Goal: Navigation & Orientation: Find specific page/section

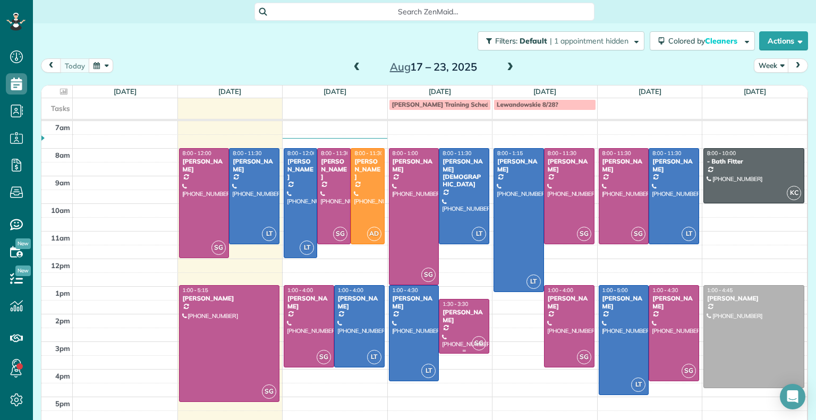
scroll to position [5, 5]
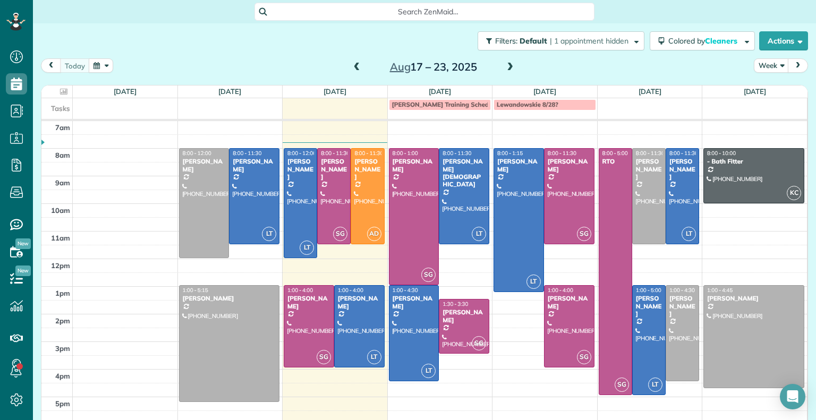
click at [504, 71] on span at bounding box center [510, 68] width 12 height 10
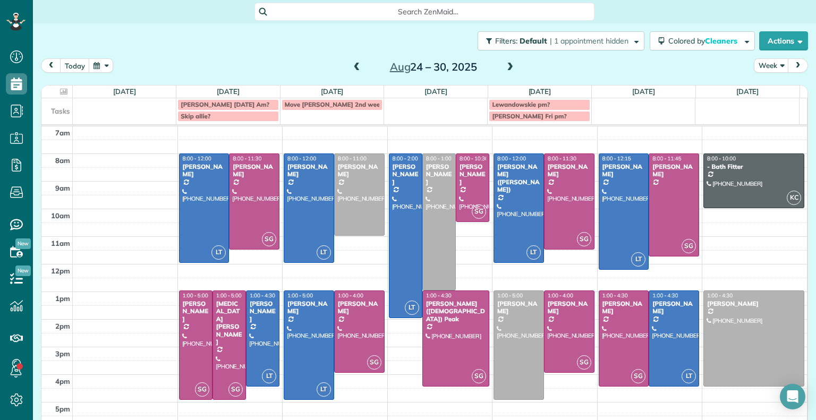
click at [350, 75] on div "today Week Aug 24 – 30, 2025" at bounding box center [424, 68] width 767 height 20
click at [358, 68] on span at bounding box center [357, 68] width 12 height 10
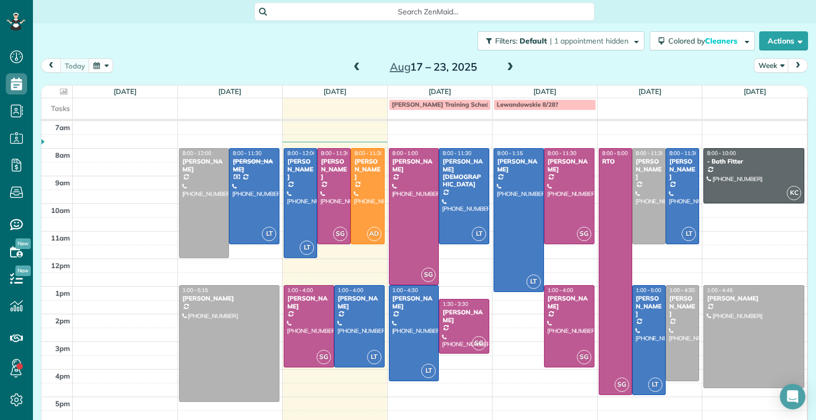
click at [355, 68] on span at bounding box center [357, 68] width 12 height 10
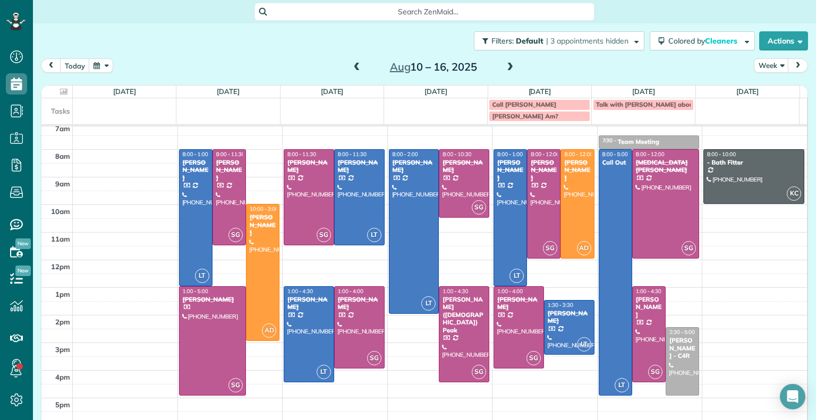
scroll to position [14, 0]
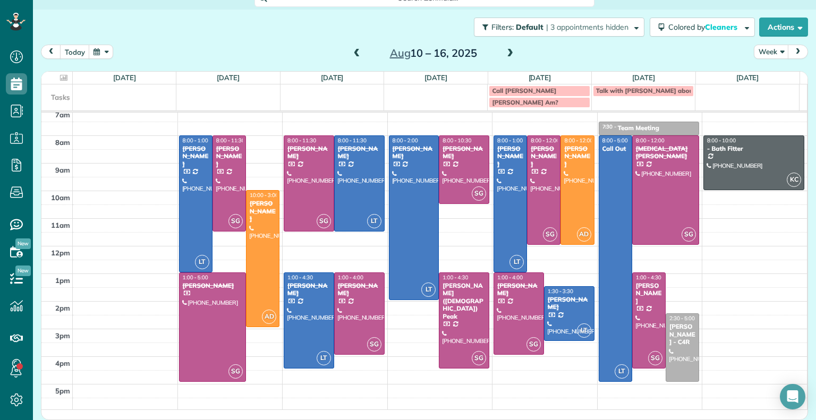
click at [507, 57] on span at bounding box center [510, 54] width 12 height 10
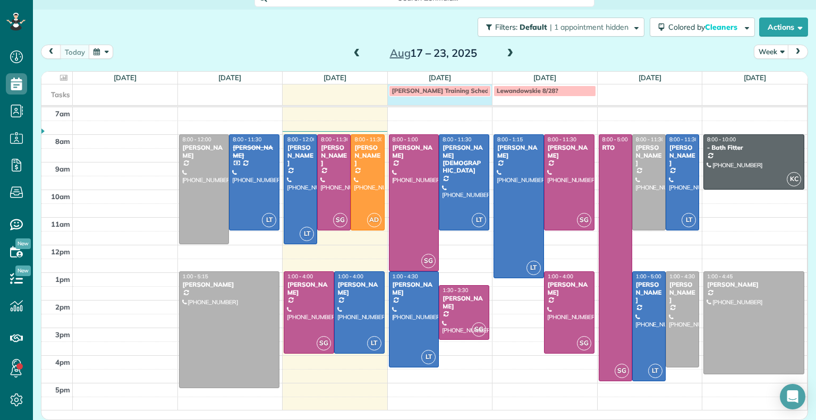
click at [433, 104] on div "Tasks Sophie Training Schedule meeting? Lewandowskie 8/28?" at bounding box center [424, 94] width 766 height 21
click at [529, 55] on div "**********" at bounding box center [408, 210] width 816 height 420
click at [427, 325] on div at bounding box center [413, 319] width 49 height 95
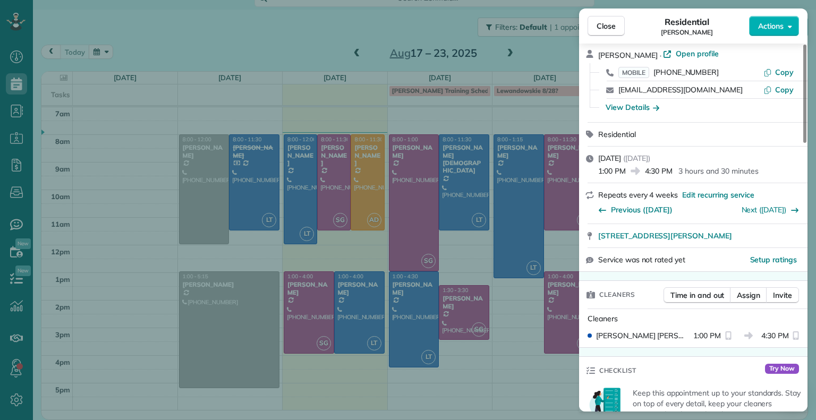
scroll to position [47, 0]
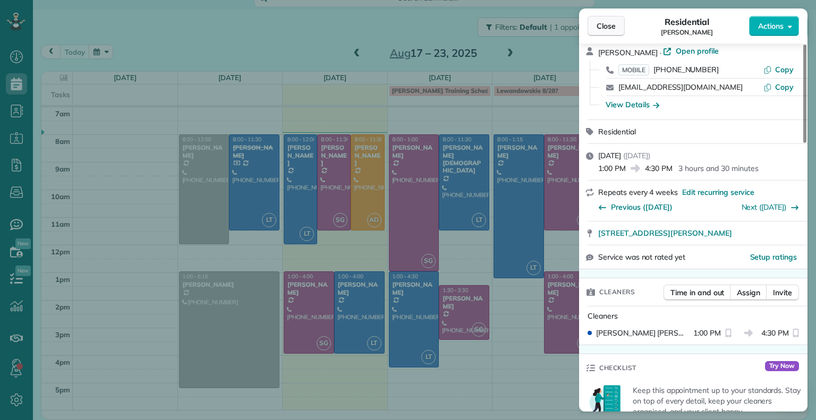
click at [615, 21] on span "Close" at bounding box center [606, 26] width 19 height 11
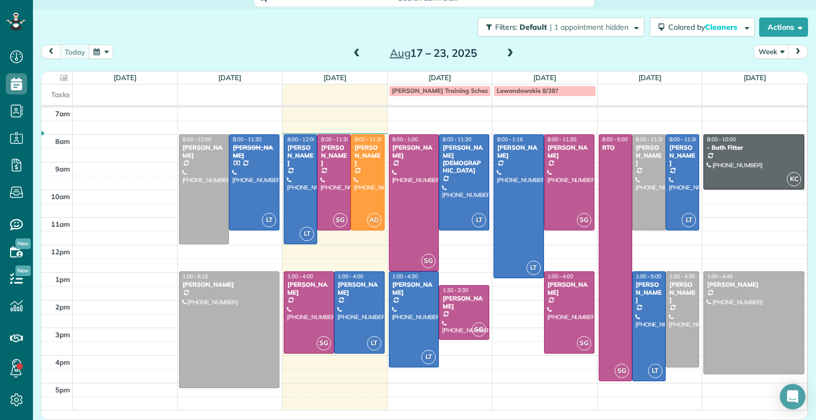
click at [677, 197] on div at bounding box center [682, 182] width 32 height 95
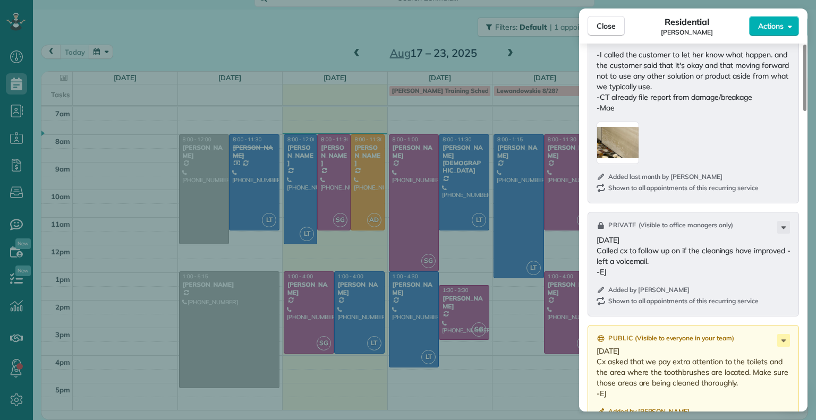
scroll to position [1341, 0]
click at [600, 26] on span "Close" at bounding box center [606, 26] width 19 height 11
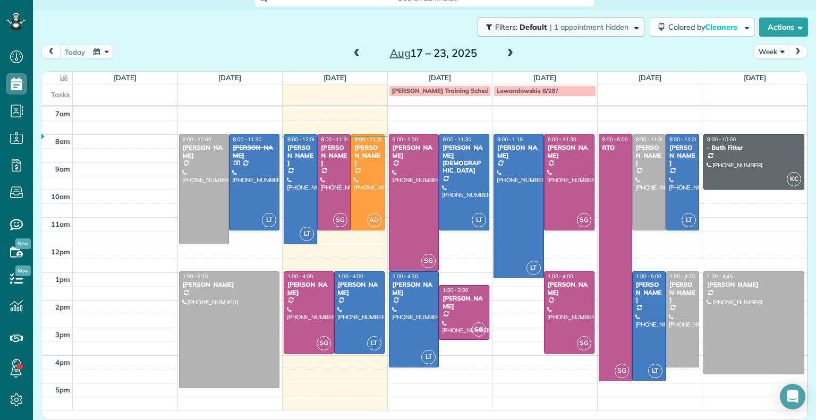
click at [600, 26] on span "| 1 appointment hidden" at bounding box center [589, 27] width 79 height 10
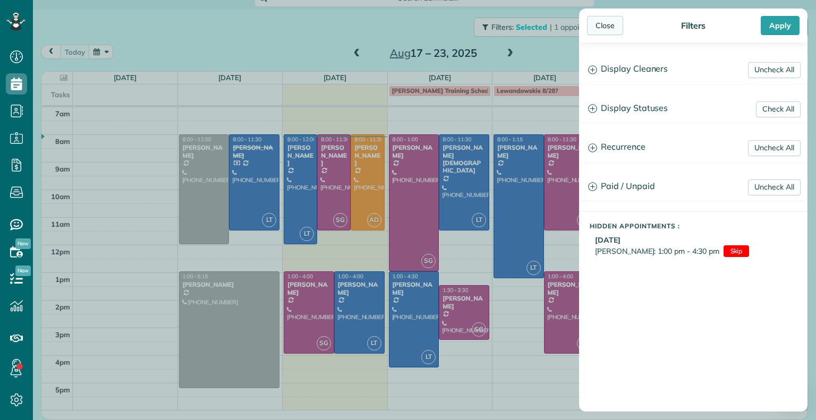
click at [601, 30] on div "Close" at bounding box center [605, 25] width 36 height 19
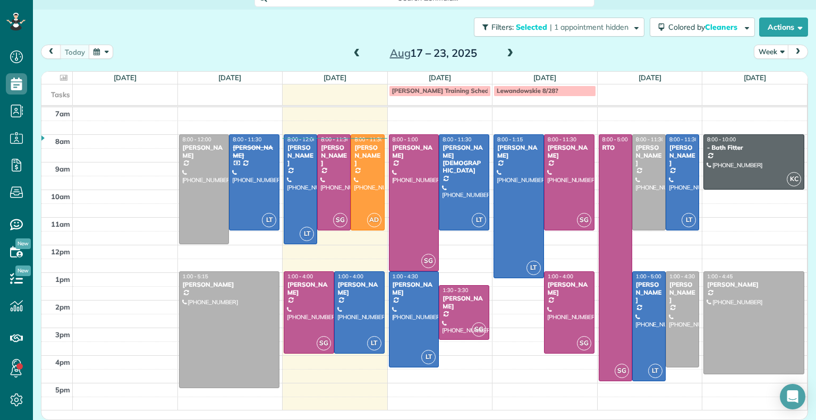
click at [506, 54] on span at bounding box center [510, 54] width 12 height 10
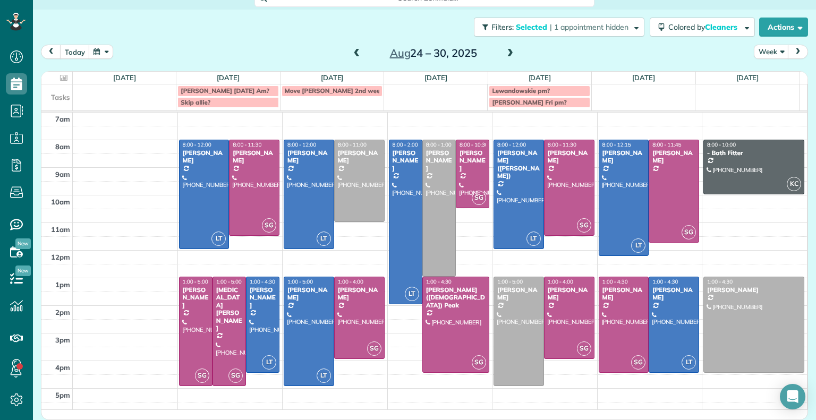
click at [353, 57] on span at bounding box center [357, 54] width 12 height 10
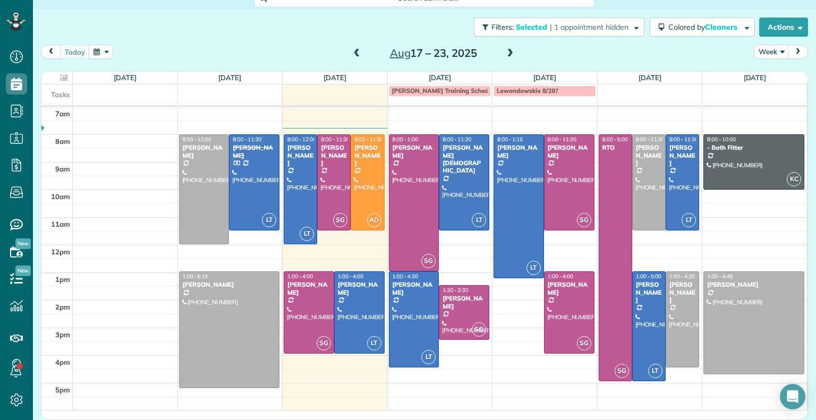
click at [353, 55] on span at bounding box center [357, 54] width 12 height 10
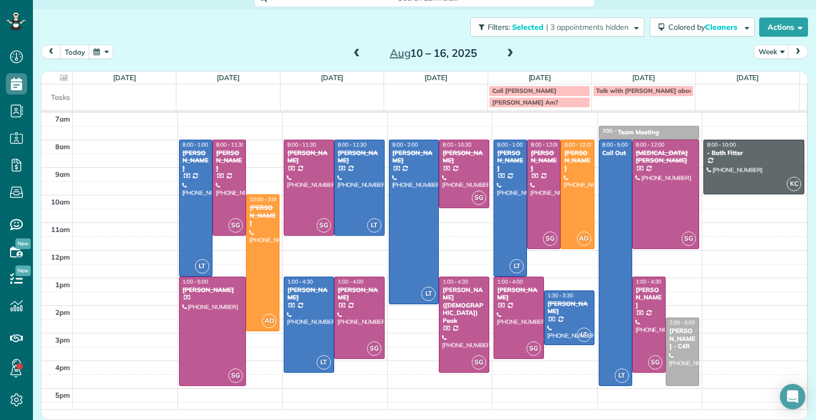
click at [353, 55] on span at bounding box center [357, 54] width 12 height 10
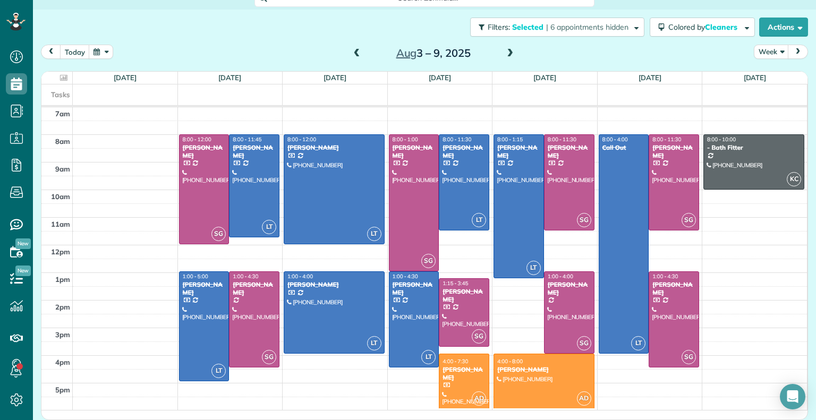
click at [505, 52] on span at bounding box center [510, 54] width 12 height 10
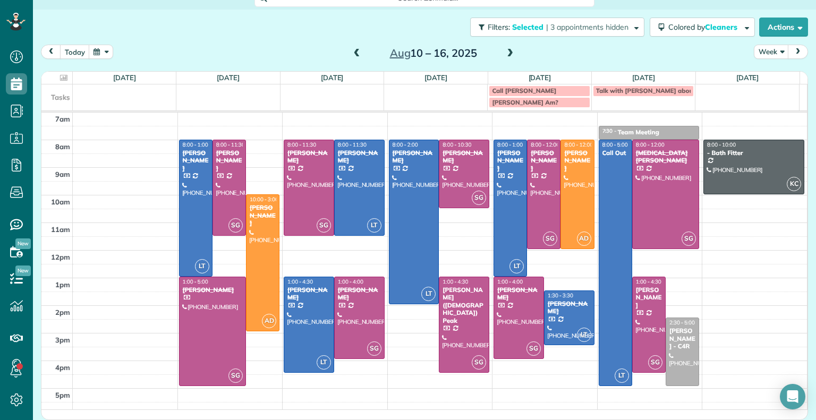
click at [505, 52] on span at bounding box center [510, 54] width 12 height 10
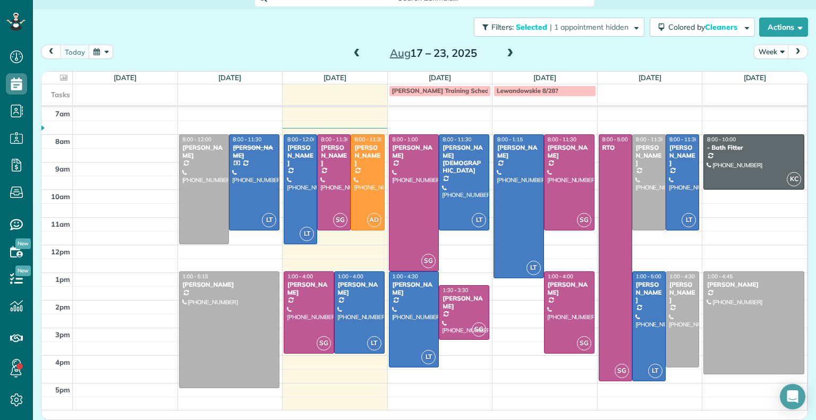
click at [505, 52] on span at bounding box center [510, 54] width 12 height 10
